Goal: Navigation & Orientation: Find specific page/section

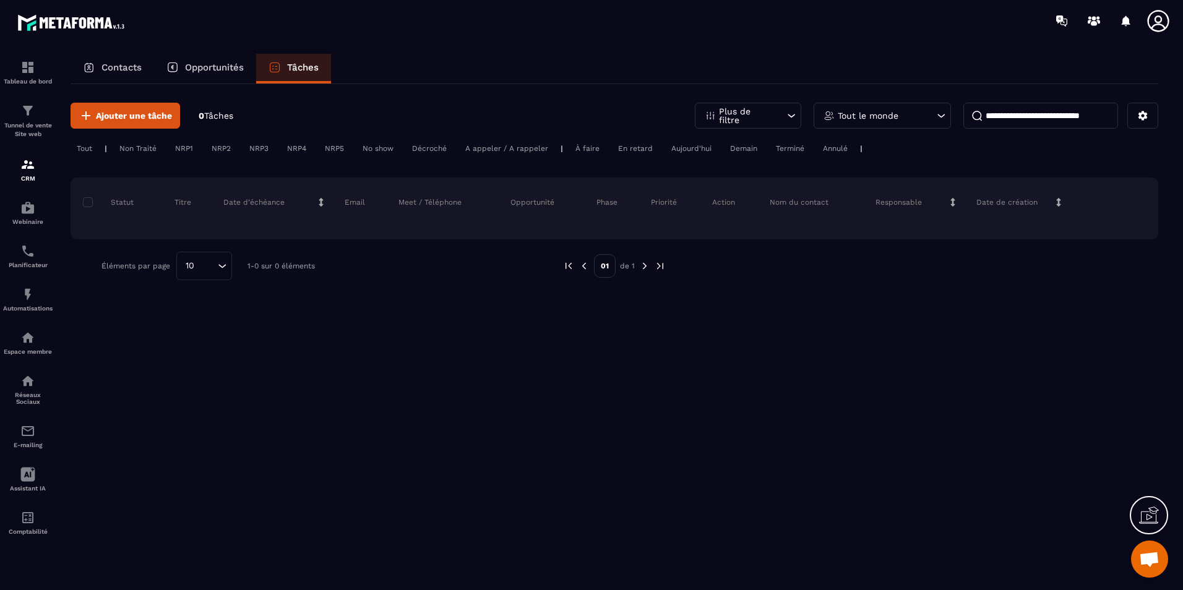
scroll to position [2346, 0]
click at [226, 65] on p "Opportunités" at bounding box center [214, 67] width 59 height 11
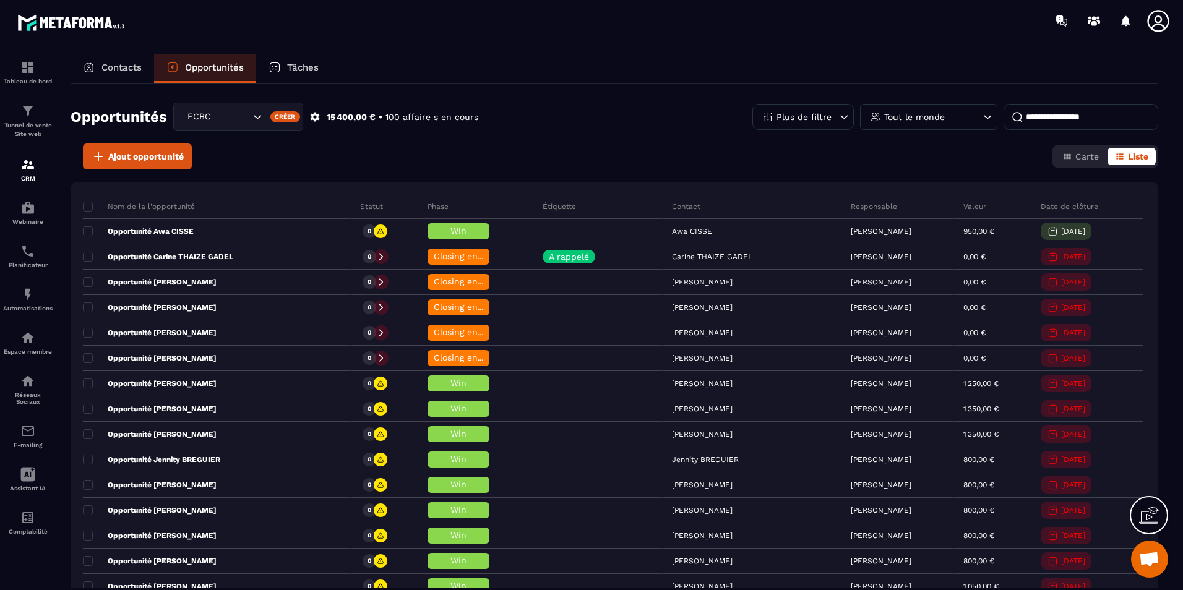
click at [319, 118] on icon at bounding box center [315, 117] width 9 height 9
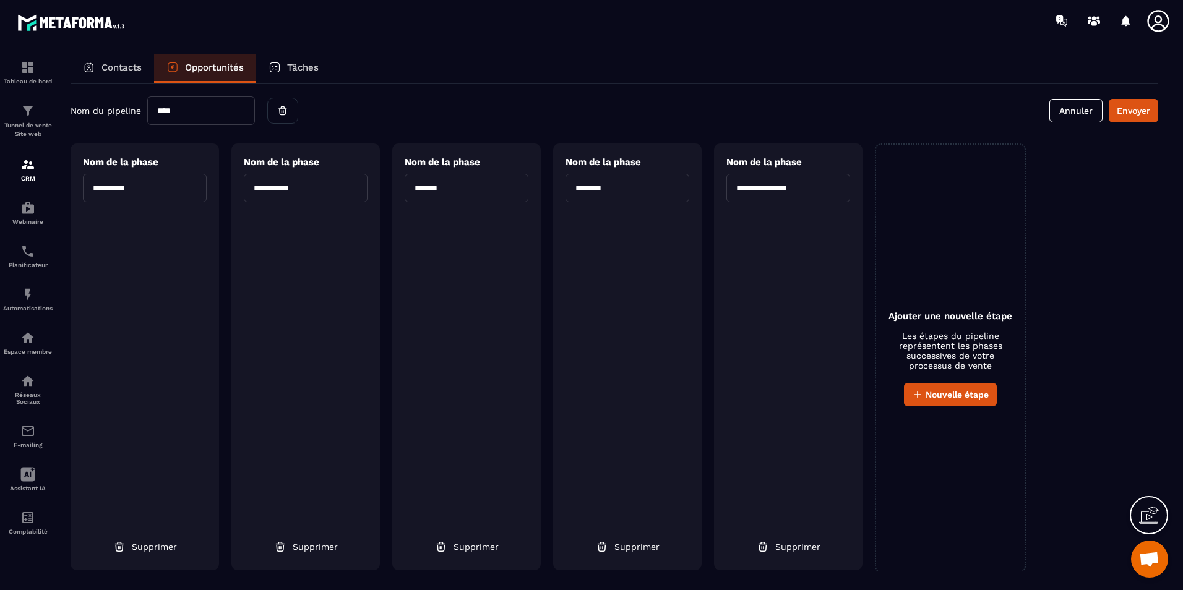
click at [141, 67] on p "Contacts" at bounding box center [121, 67] width 40 height 11
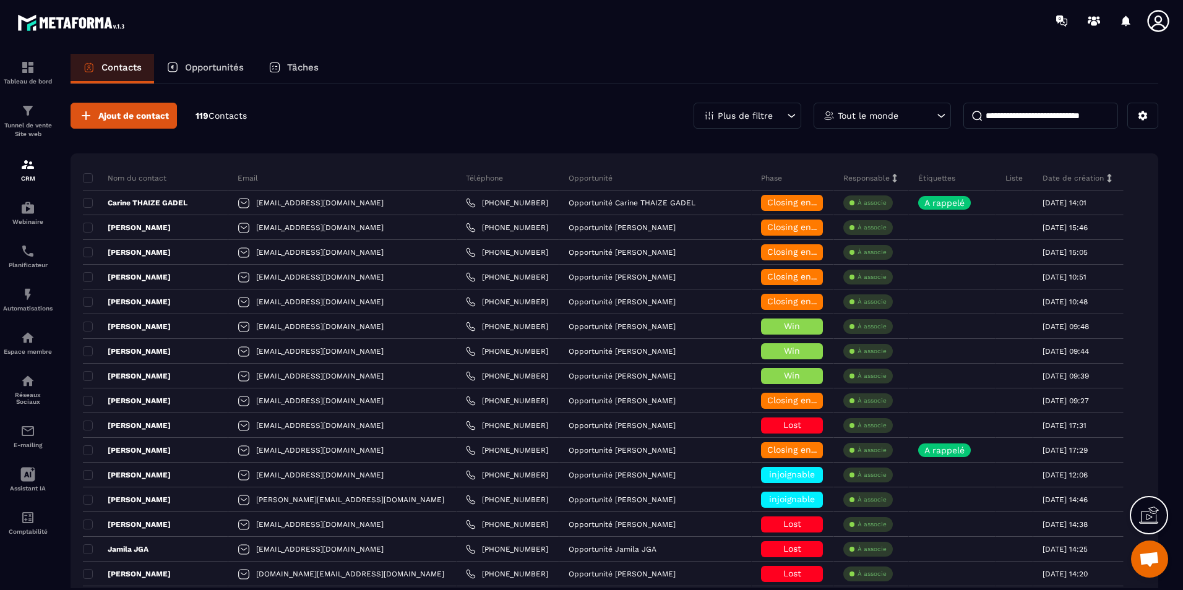
click at [187, 70] on p "Opportunités" at bounding box center [214, 67] width 59 height 11
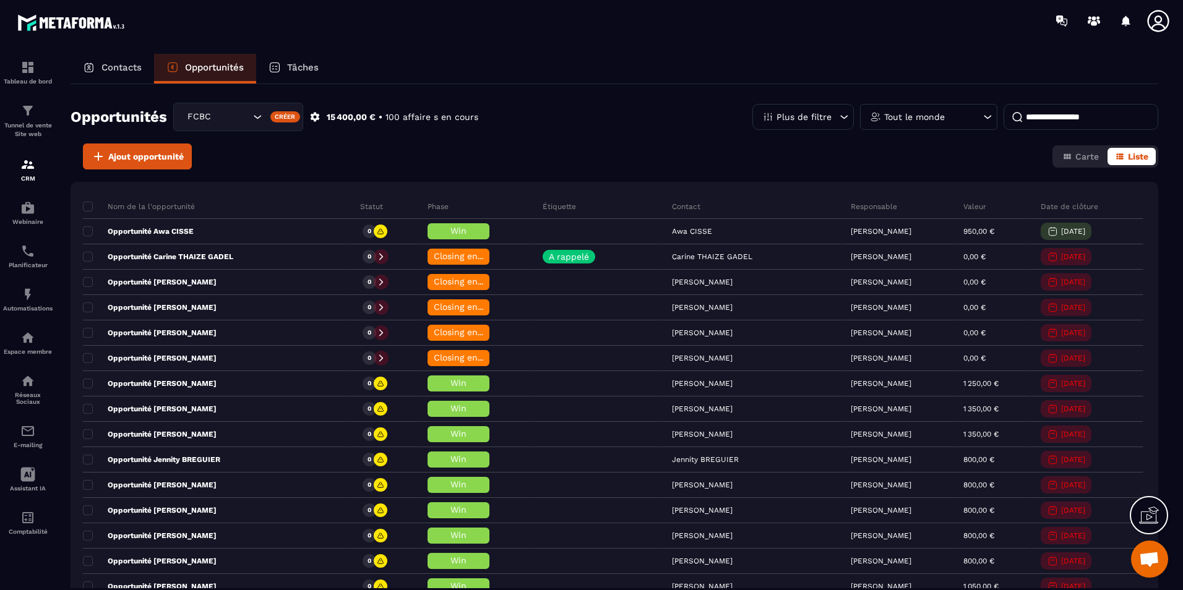
click at [142, 80] on div "Contacts" at bounding box center [113, 69] width 84 height 30
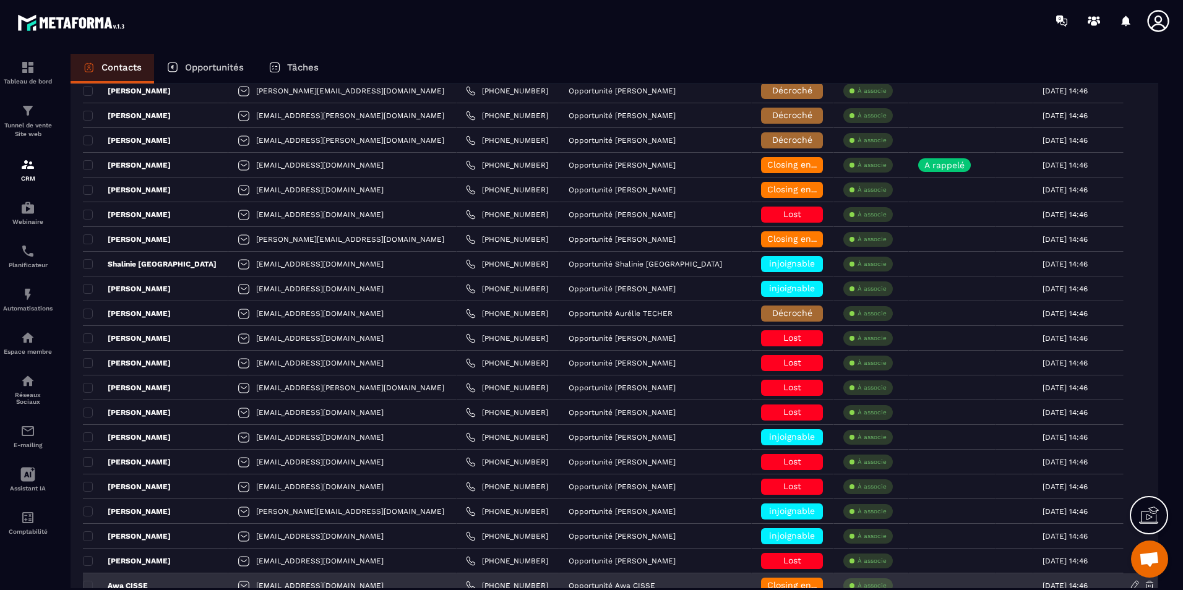
scroll to position [1425, 0]
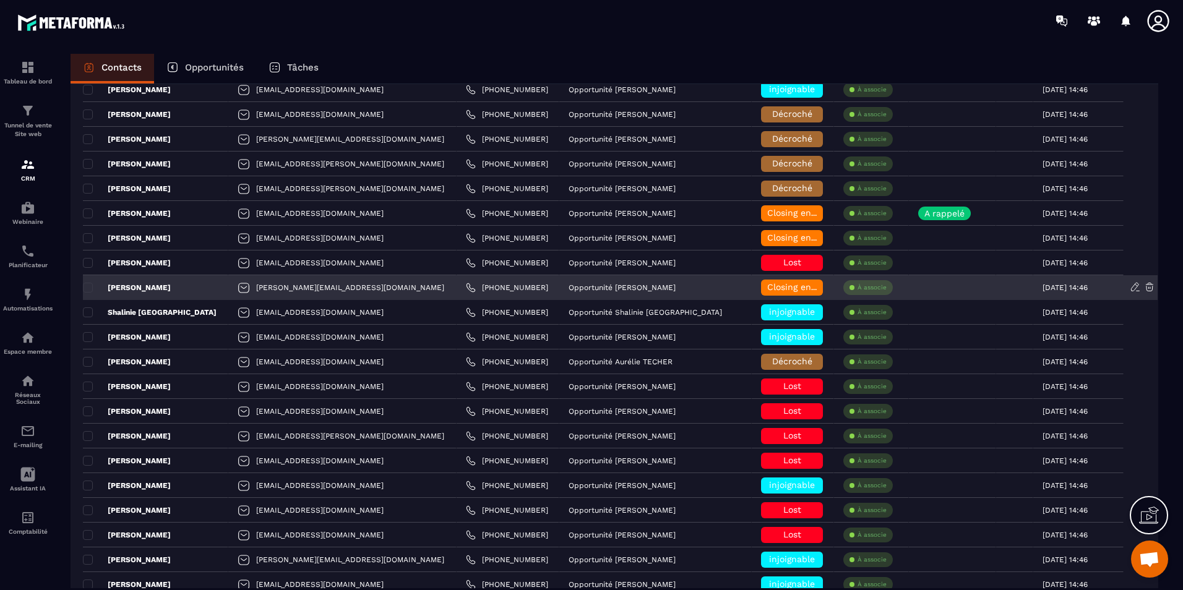
click at [147, 288] on p "[PERSON_NAME]" at bounding box center [127, 288] width 88 height 10
